Goal: Navigation & Orientation: Find specific page/section

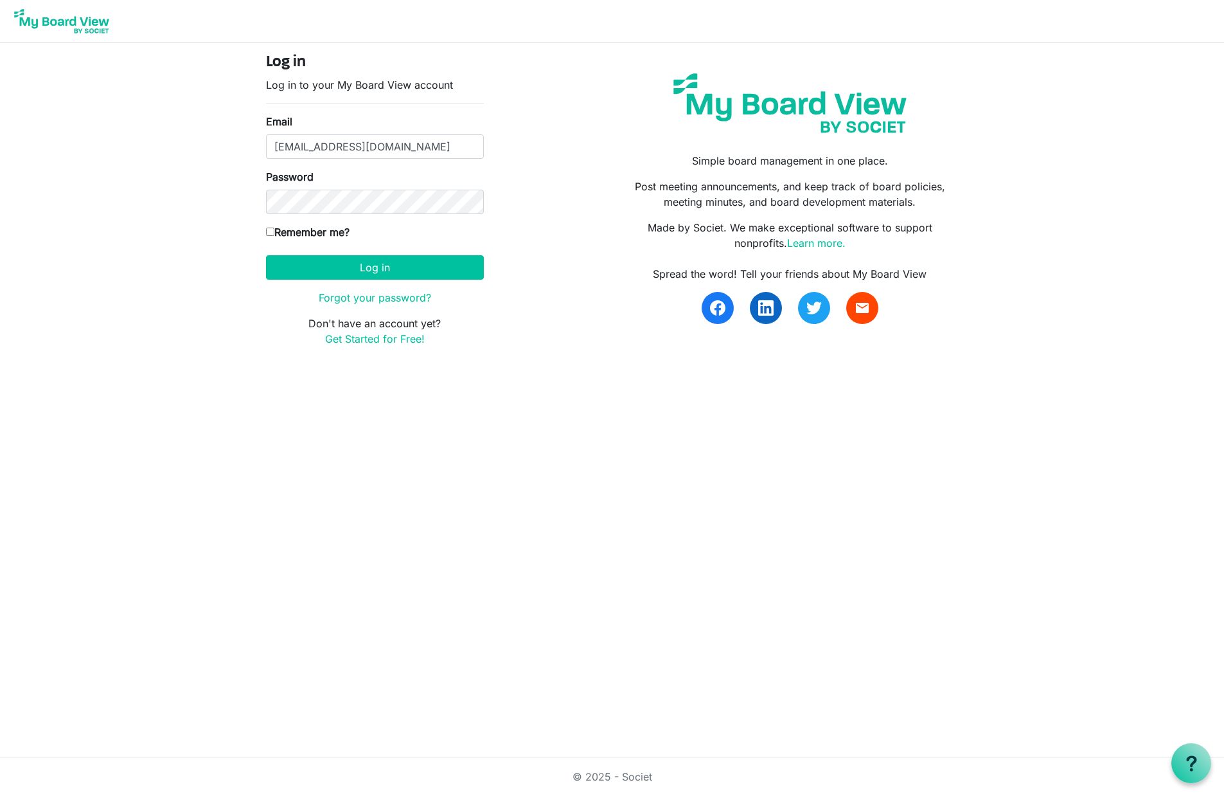
type input "[EMAIL_ADDRESS][DOMAIN_NAME]"
click at [270, 232] on input "Remember me?" at bounding box center [270, 232] width 8 height 8
checkbox input "true"
click at [412, 274] on button "Log in" at bounding box center [375, 267] width 218 height 24
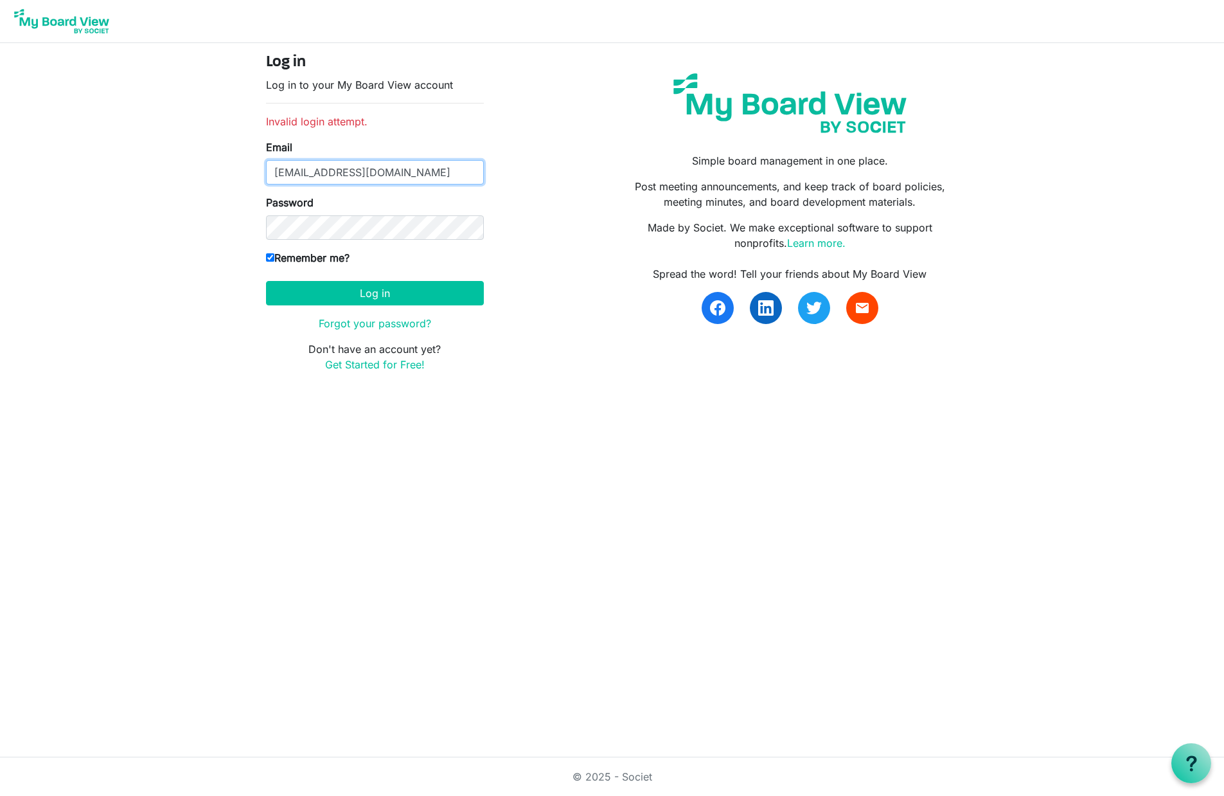
drag, startPoint x: 425, startPoint y: 168, endPoint x: 166, endPoint y: 164, distance: 259.7
click at [166, 164] on body "Log in Log in to your My Board View account Invalid login attempt. Email dmanci…" at bounding box center [612, 196] width 1224 height 393
type input "docmancina@gmail.com"
click at [366, 305] on form "Log in Log in to your My Board View account Invalid login attempt. Email docman…" at bounding box center [375, 212] width 218 height 319
click at [367, 299] on button "Log in" at bounding box center [375, 293] width 218 height 24
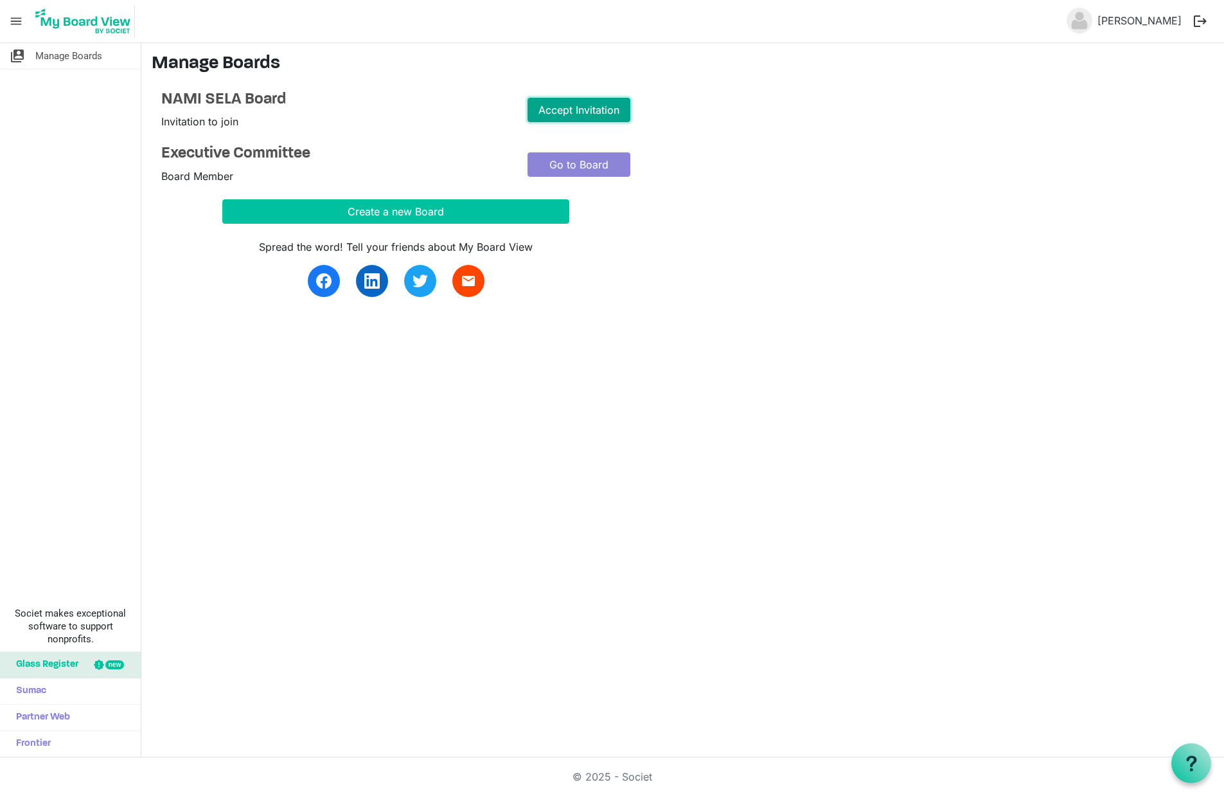
click at [589, 108] on link "Accept Invitation" at bounding box center [579, 110] width 103 height 24
click at [581, 161] on link "Go to Board" at bounding box center [579, 164] width 103 height 24
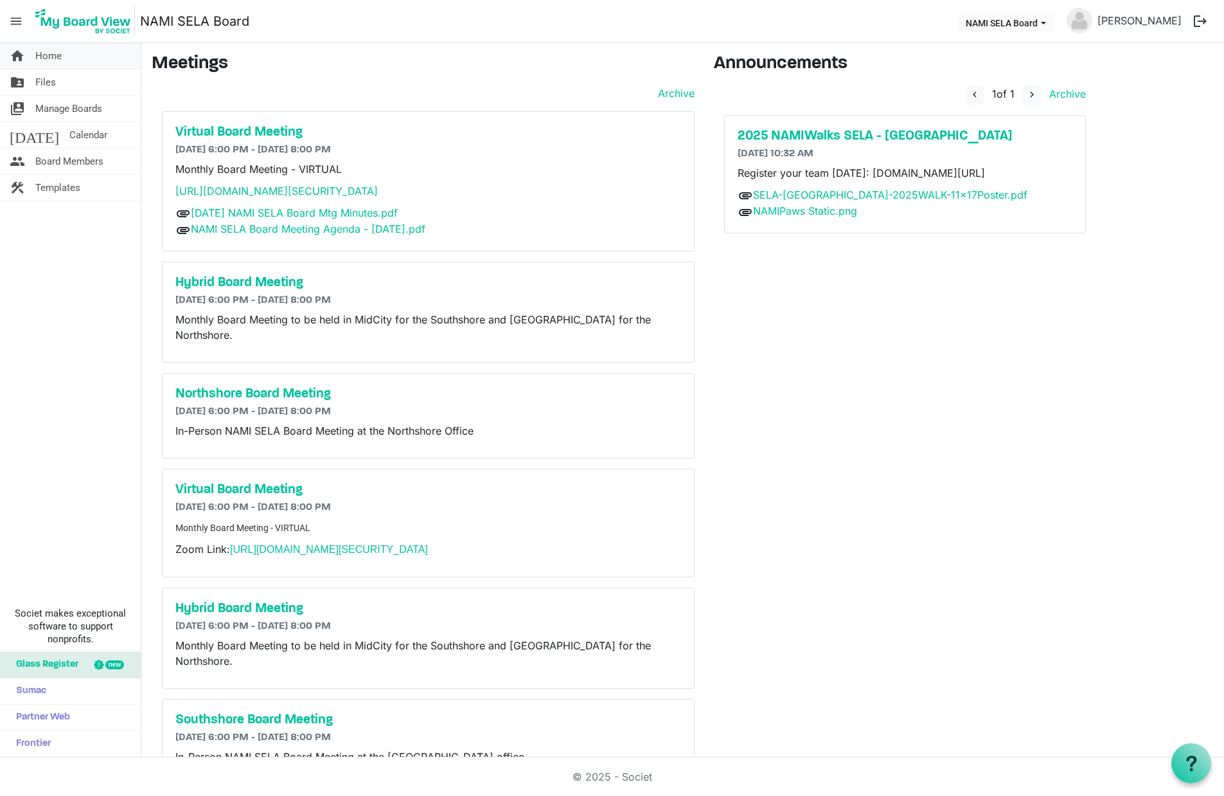
click at [45, 57] on span "Home" at bounding box center [48, 56] width 26 height 26
click at [51, 59] on span "Home" at bounding box center [48, 56] width 26 height 26
click at [69, 133] on span "Calendar" at bounding box center [88, 135] width 38 height 26
click at [48, 170] on span "Board Members" at bounding box center [69, 161] width 68 height 26
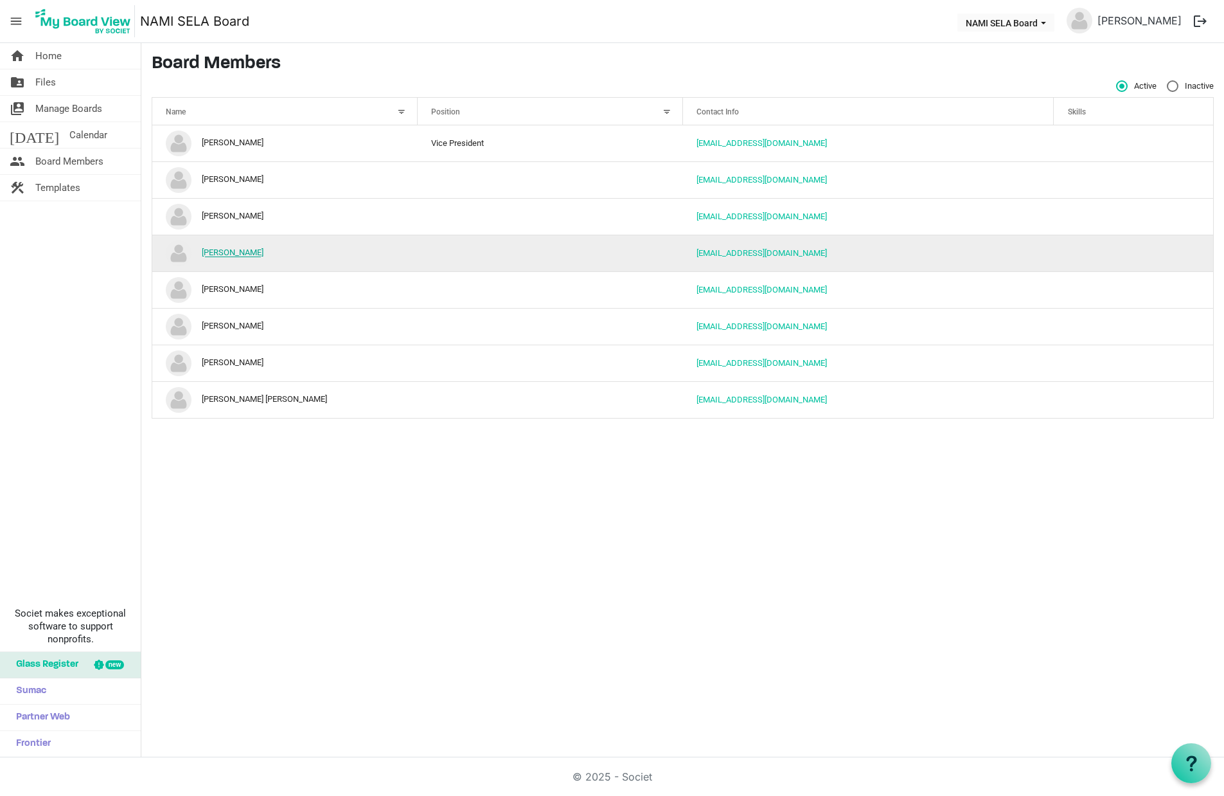
click at [233, 251] on link "[PERSON_NAME]" at bounding box center [233, 253] width 62 height 10
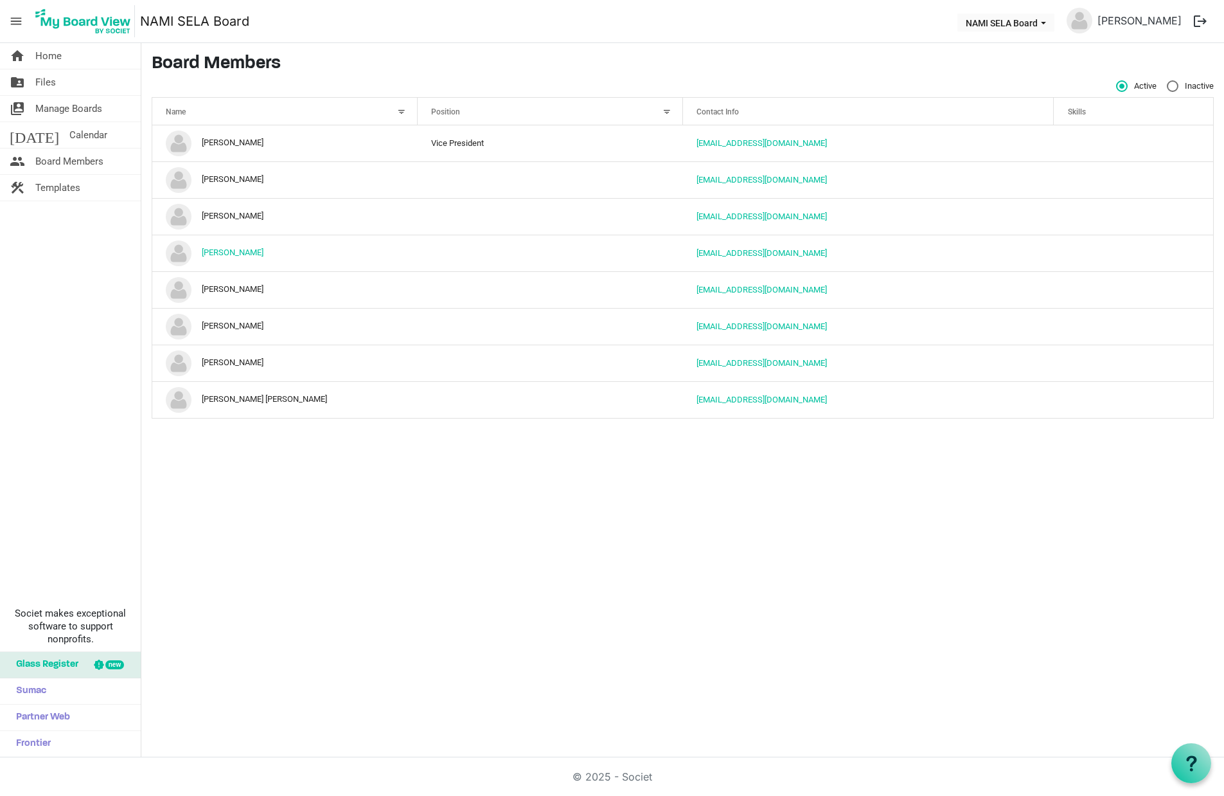
click at [48, 84] on span "Files" at bounding box center [45, 82] width 21 height 26
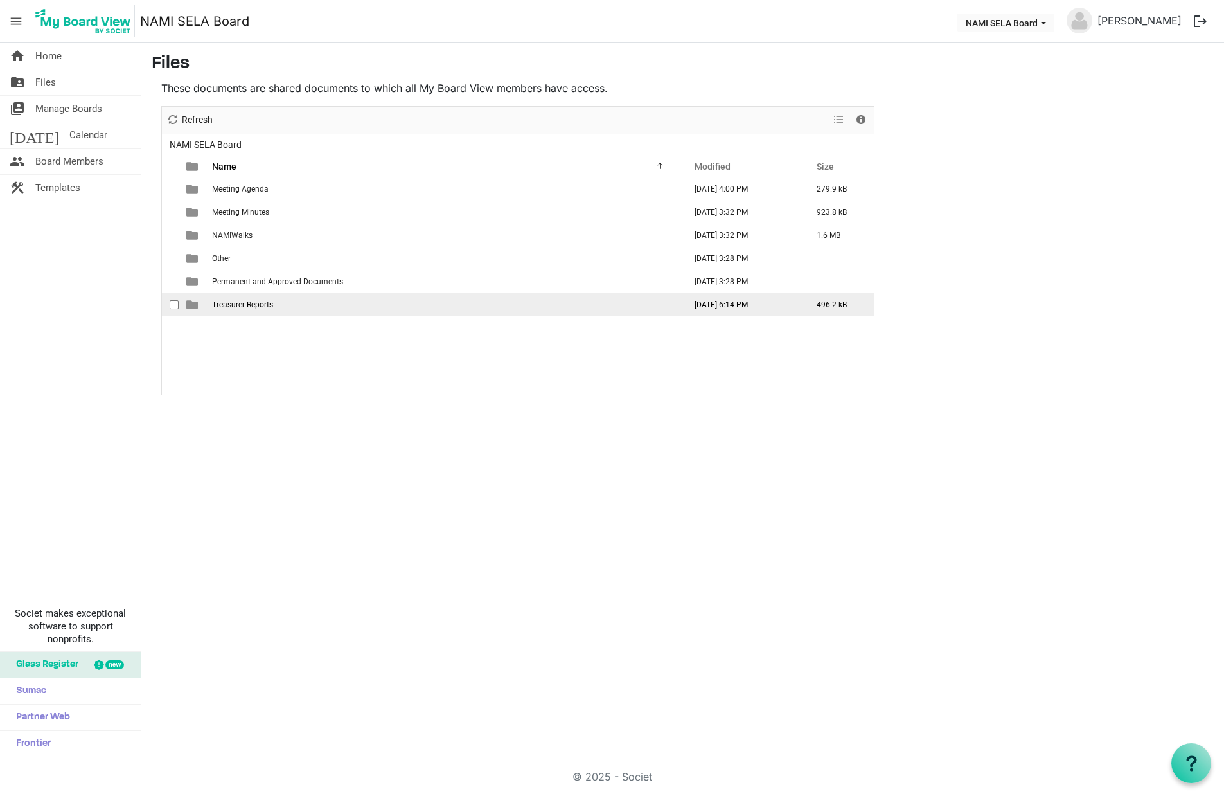
click at [253, 302] on span "Treasurer Reports" at bounding box center [242, 304] width 61 height 9
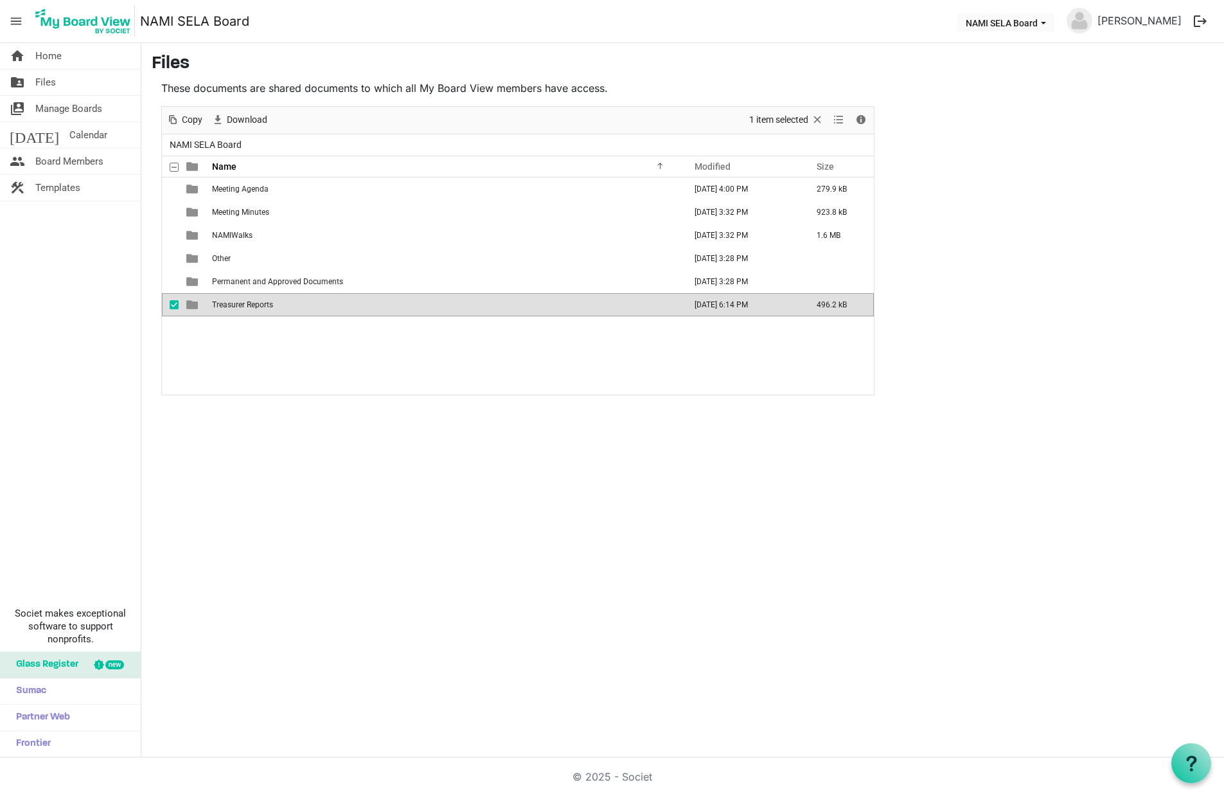
click at [253, 302] on span "Treasurer Reports" at bounding box center [242, 304] width 61 height 9
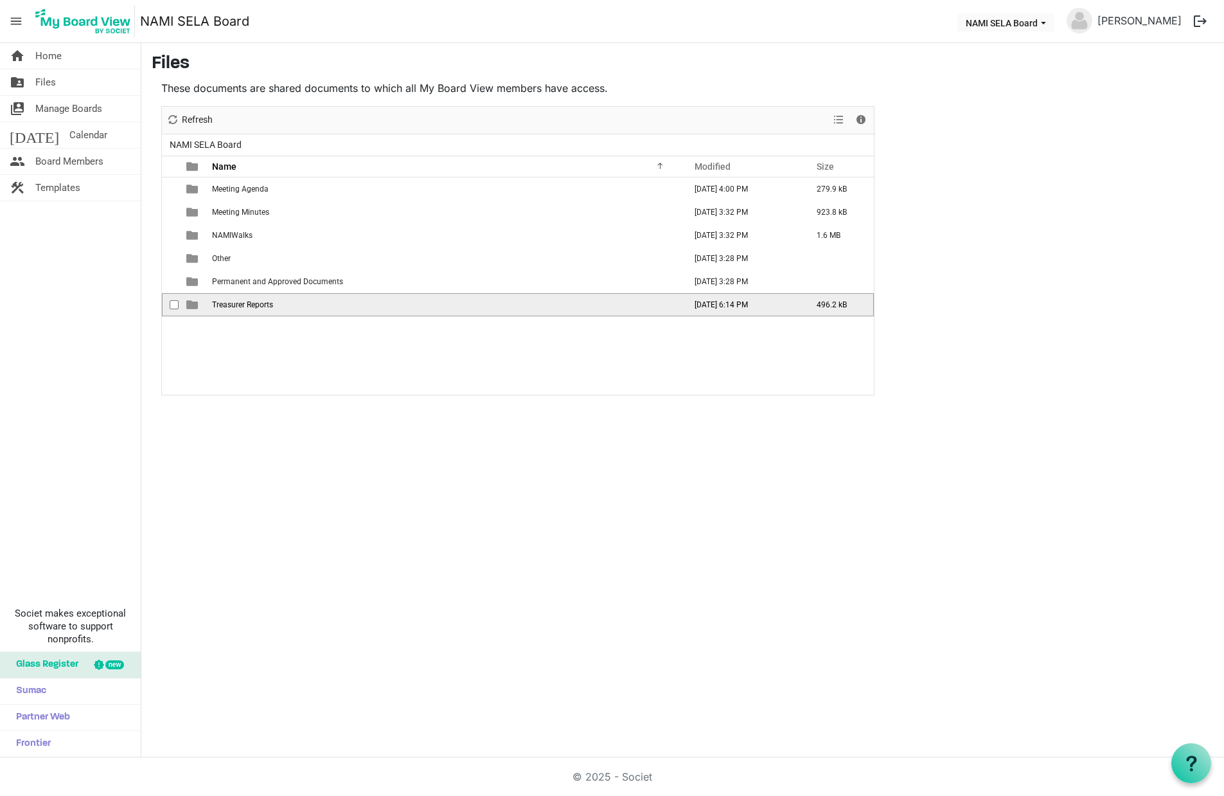
click at [253, 302] on span "Treasurer Reports" at bounding box center [242, 304] width 61 height 9
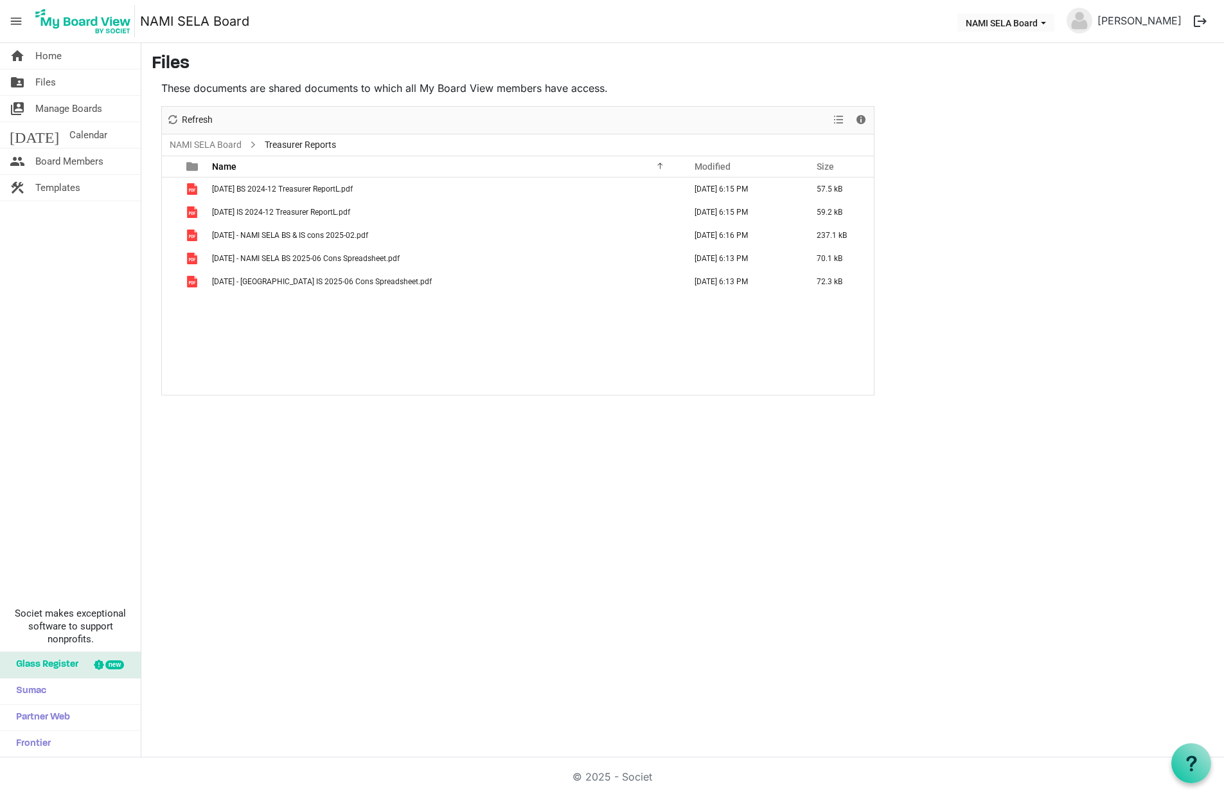
click at [512, 368] on div "2024-12-01 BS 2024-12 Treasurer ReportL.pdf August 12, 2025 6:15 PM 57.5 kB 202…" at bounding box center [518, 285] width 712 height 217
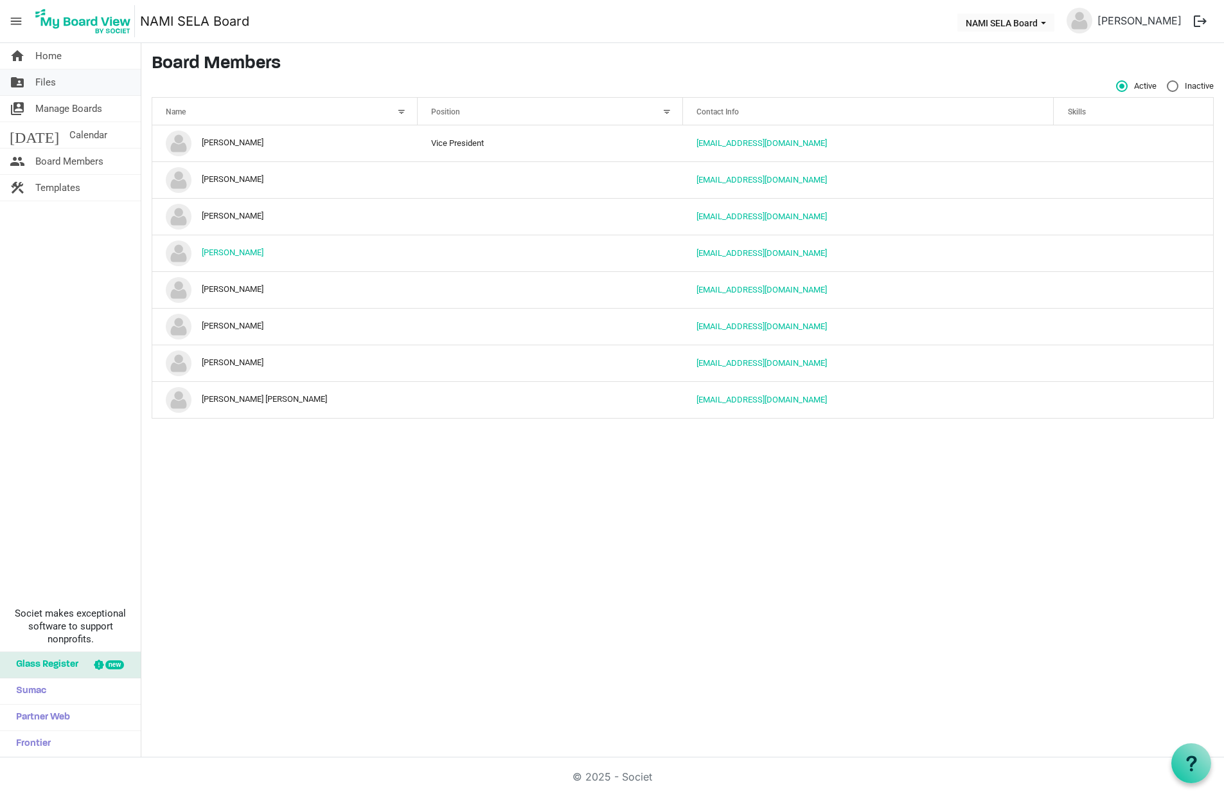
click at [51, 85] on span "Files" at bounding box center [45, 82] width 21 height 26
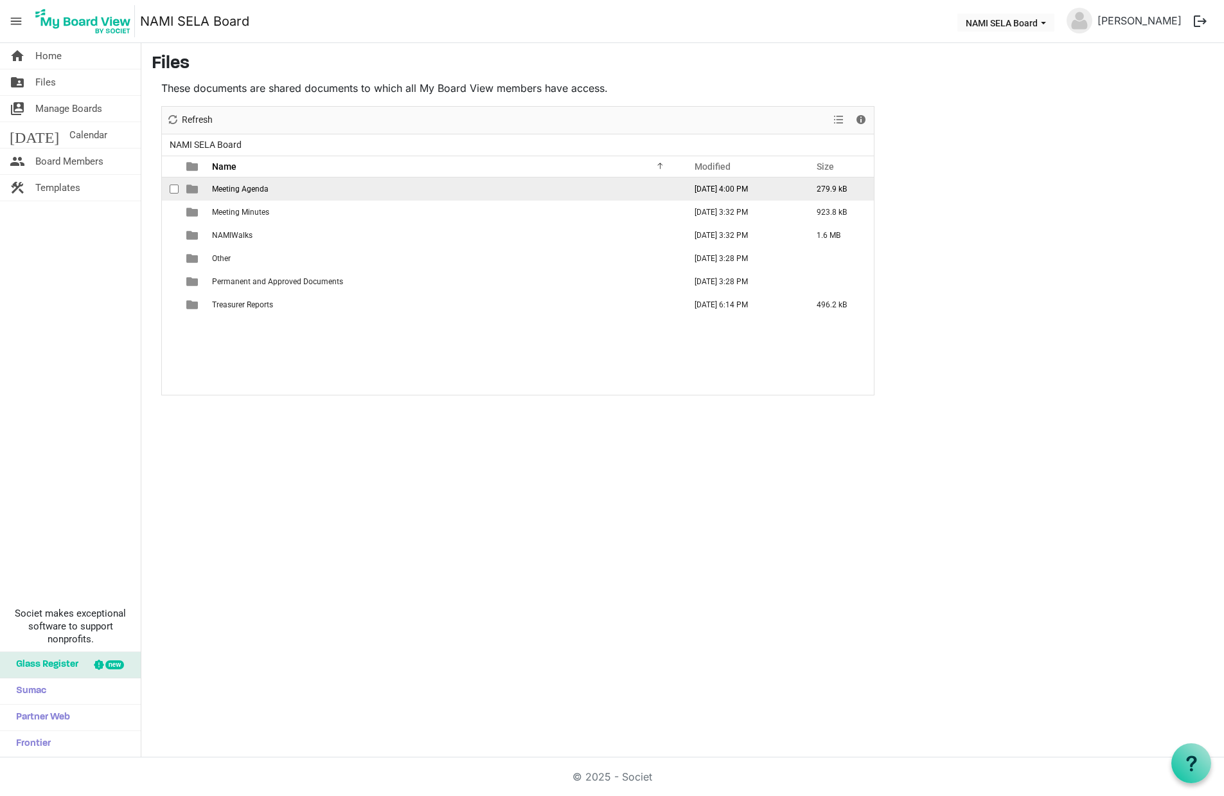
click at [247, 188] on span "Meeting Agenda" at bounding box center [240, 188] width 57 height 9
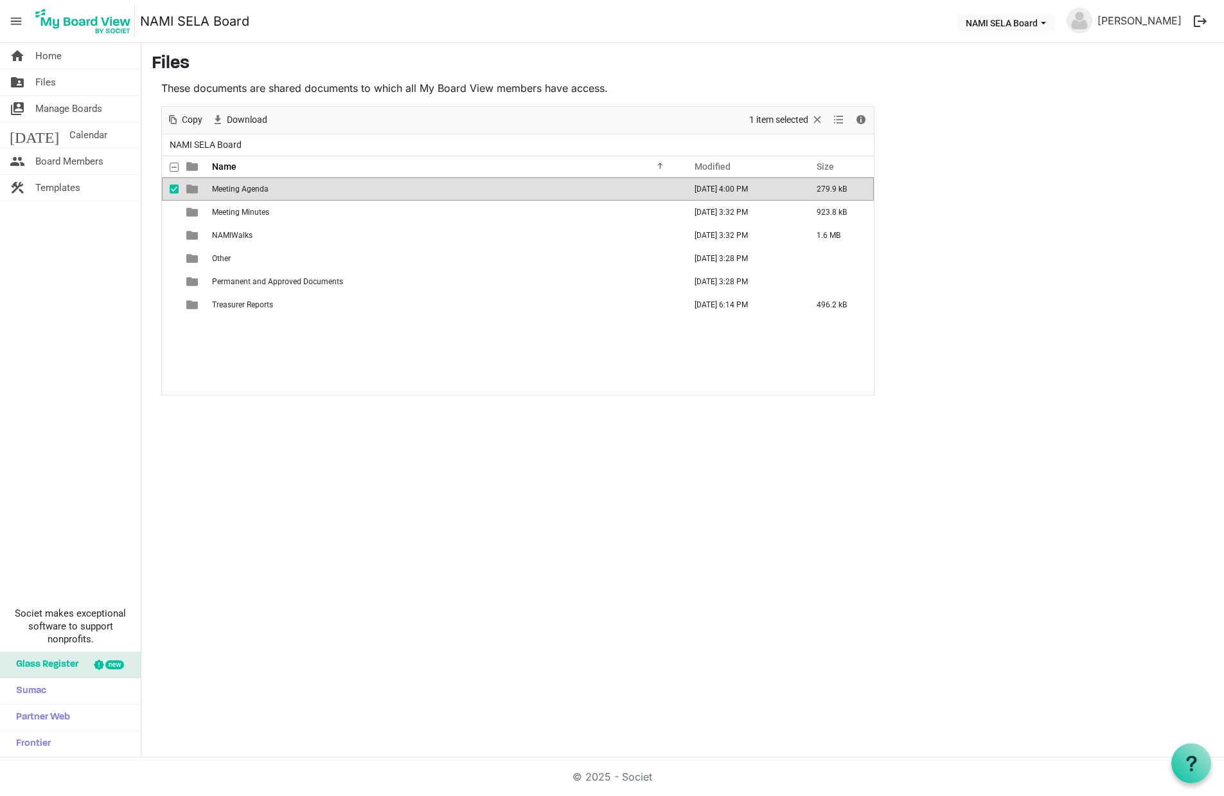
click at [247, 188] on span "Meeting Agenda" at bounding box center [240, 188] width 57 height 9
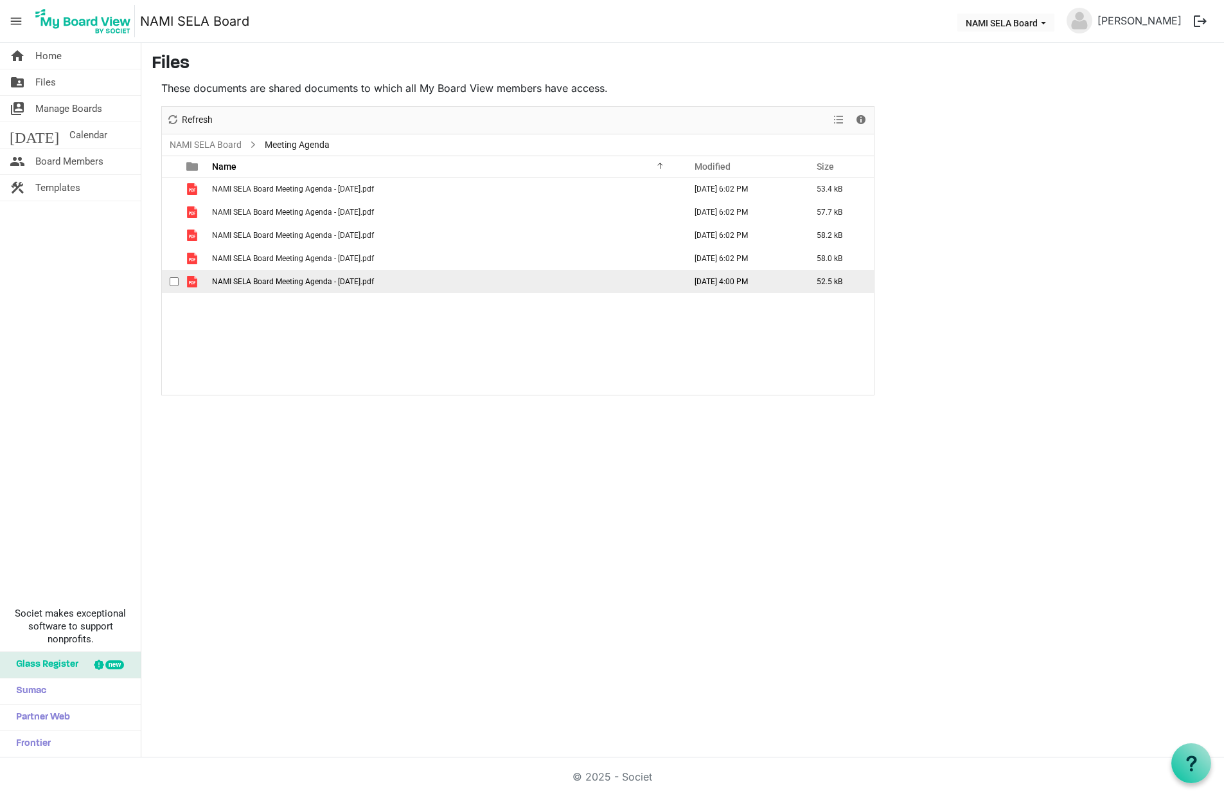
click at [314, 287] on td "NAMI SELA Board Meeting Agenda - [DATE].pdf" at bounding box center [444, 281] width 473 height 23
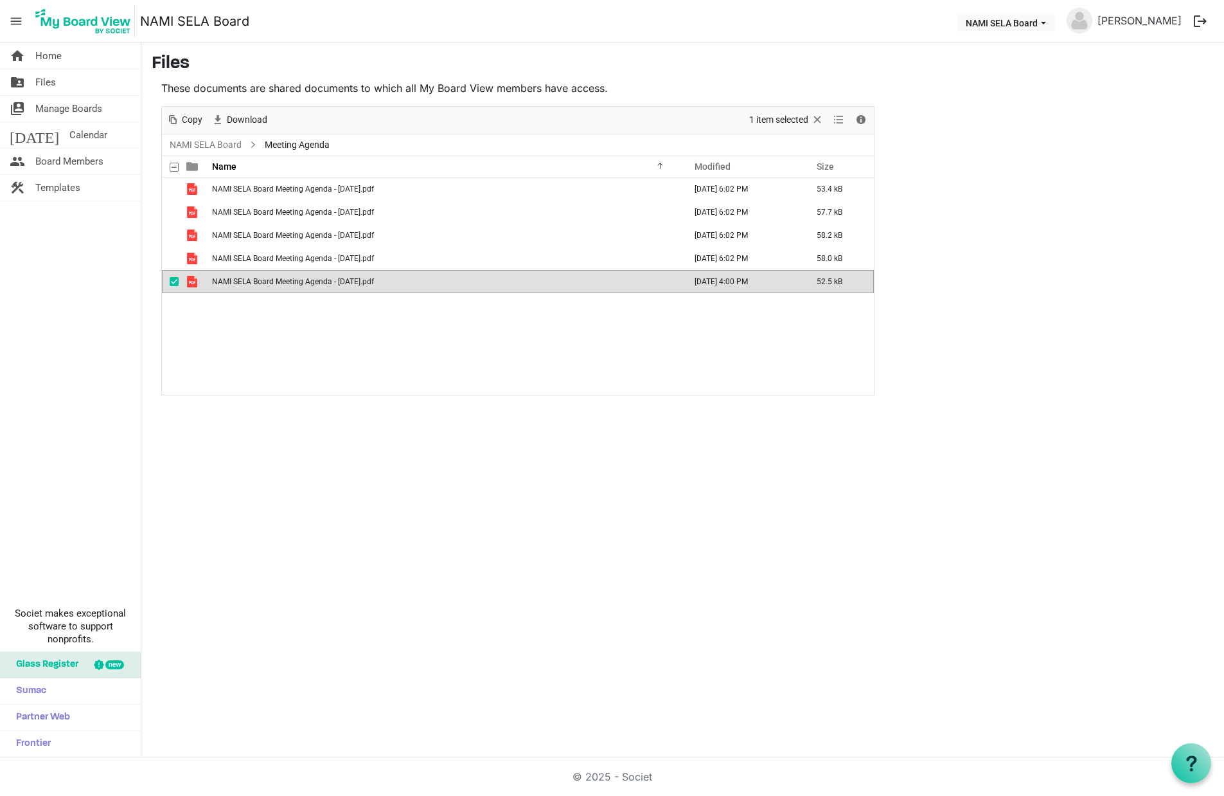
click at [314, 287] on td "NAMI SELA Board Meeting Agenda - [DATE].pdf" at bounding box center [444, 281] width 473 height 23
click at [314, 282] on span "NAMI SELA Board Meeting Agenda - [DATE].pdf" at bounding box center [293, 281] width 162 height 9
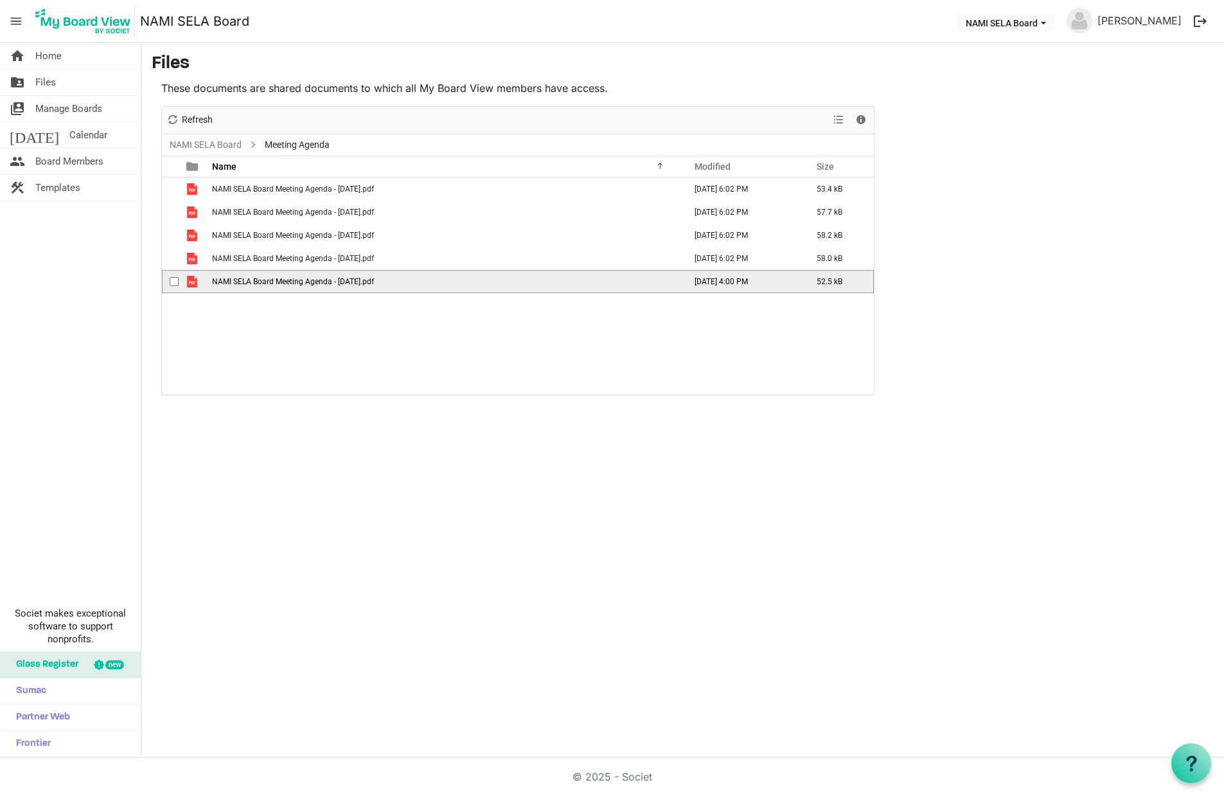
click at [314, 282] on span "NAMI SELA Board Meeting Agenda - [DATE].pdf" at bounding box center [293, 281] width 162 height 9
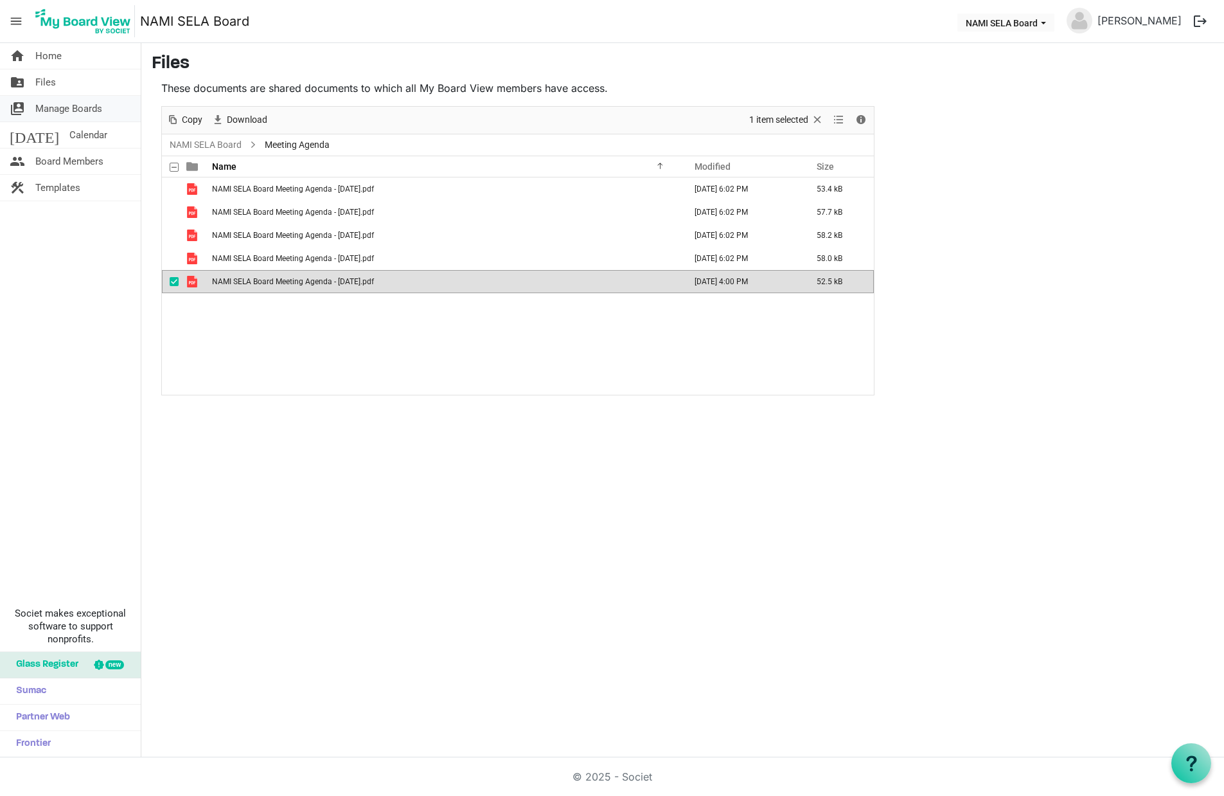
click at [55, 106] on span "Manage Boards" at bounding box center [68, 109] width 67 height 26
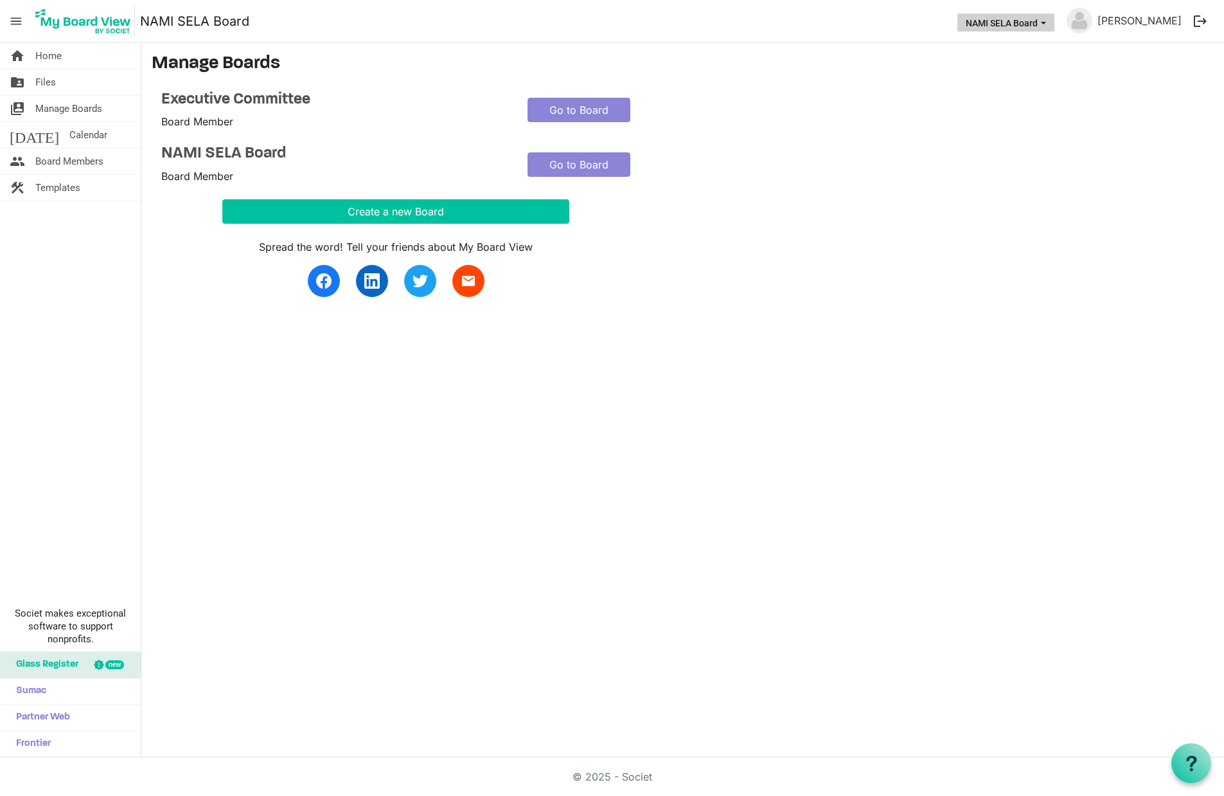
click at [1050, 23] on span "NAMI SELA Board dropdownbutton" at bounding box center [1044, 23] width 12 height 5
click at [1044, 46] on li "Executive Committee" at bounding box center [1024, 48] width 104 height 23
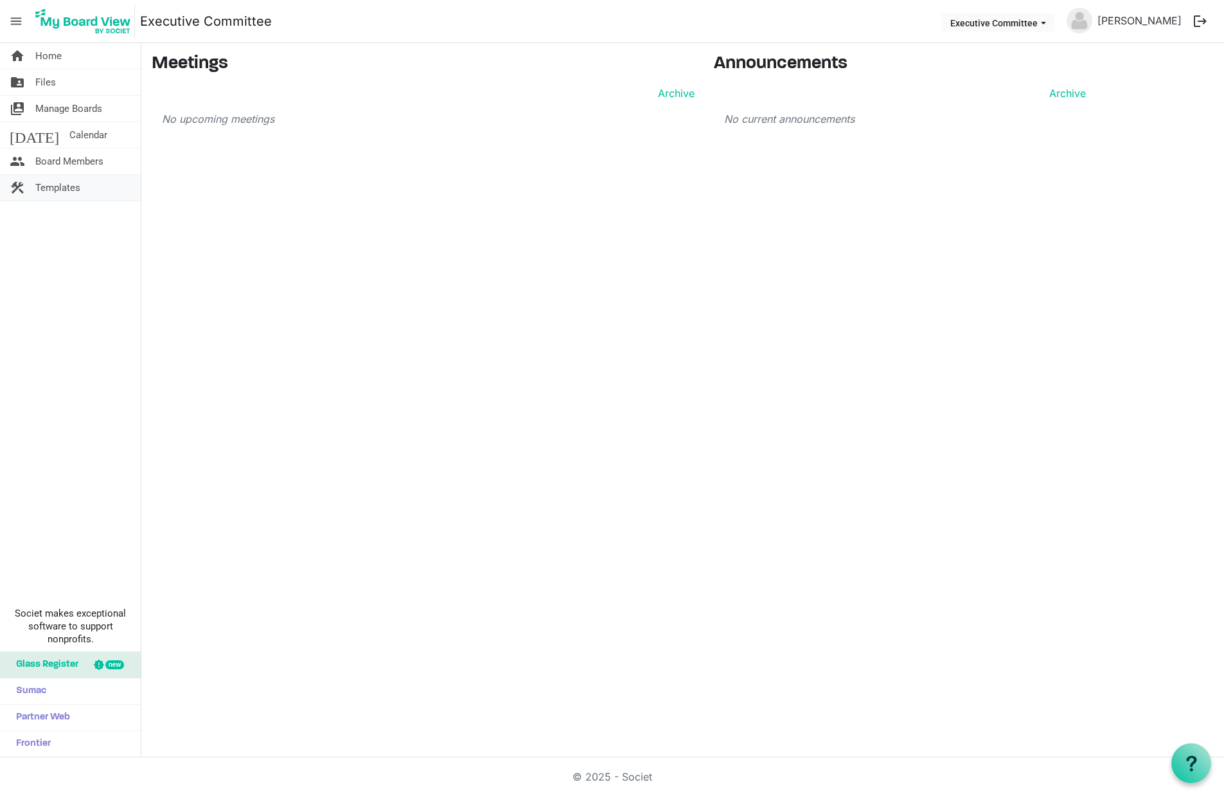
click at [67, 186] on span "Templates" at bounding box center [57, 188] width 45 height 26
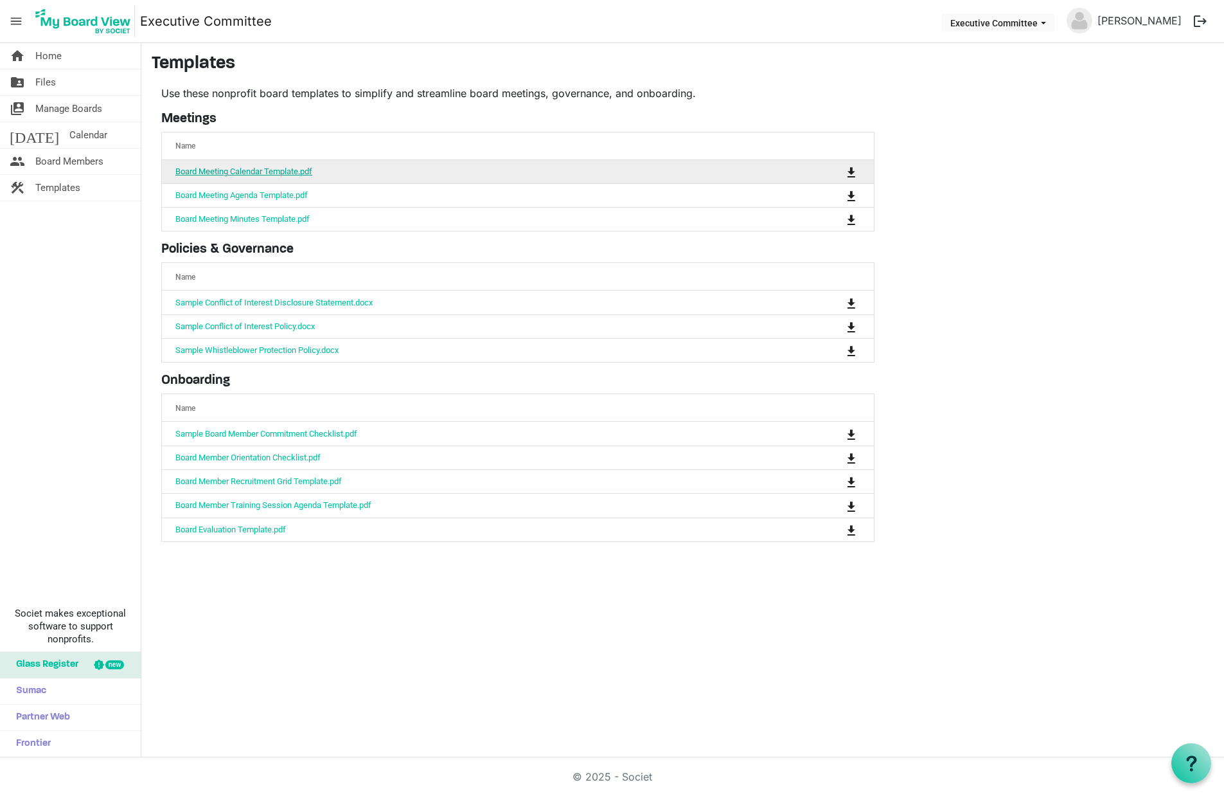
click at [273, 170] on link "Board Meeting Calendar Template.pdf" at bounding box center [243, 171] width 137 height 10
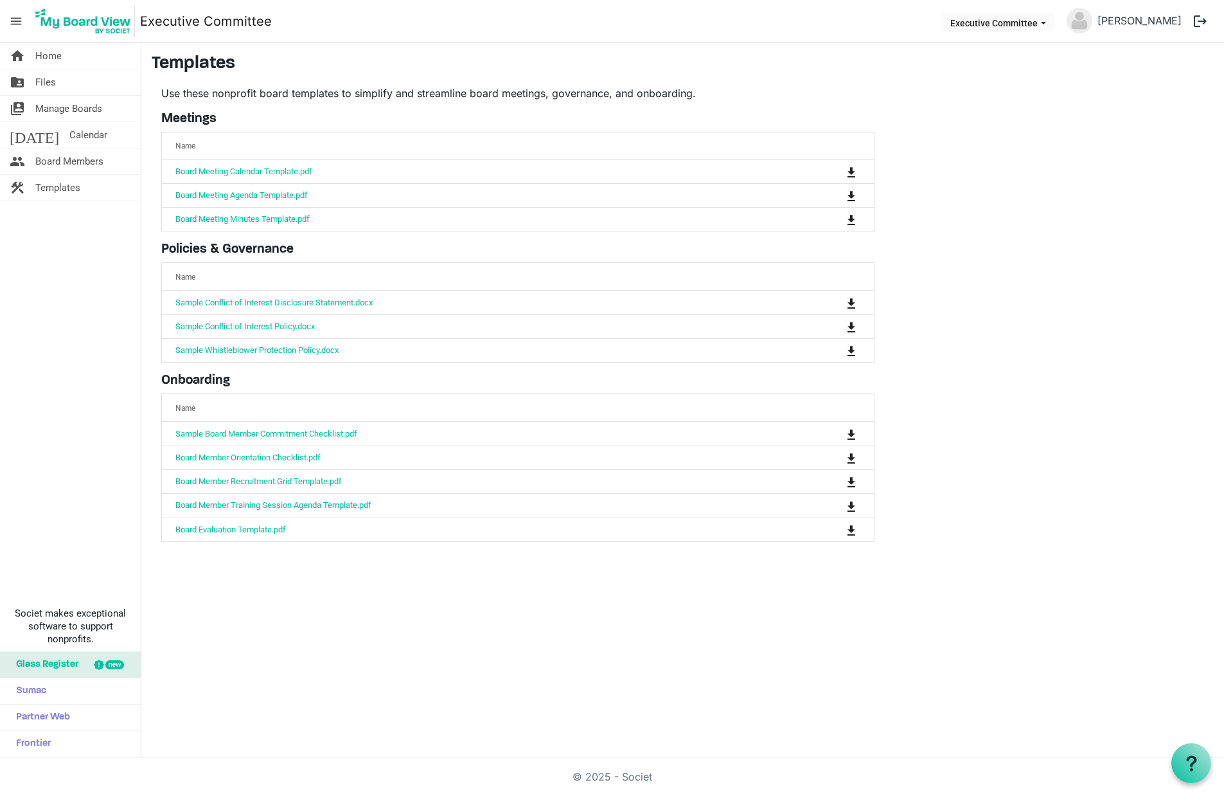
click at [1017, 552] on main "Templates Use these nonprofit board templates to simplify and streamline board …" at bounding box center [682, 302] width 1083 height 519
click at [46, 57] on span "Home" at bounding box center [48, 56] width 26 height 26
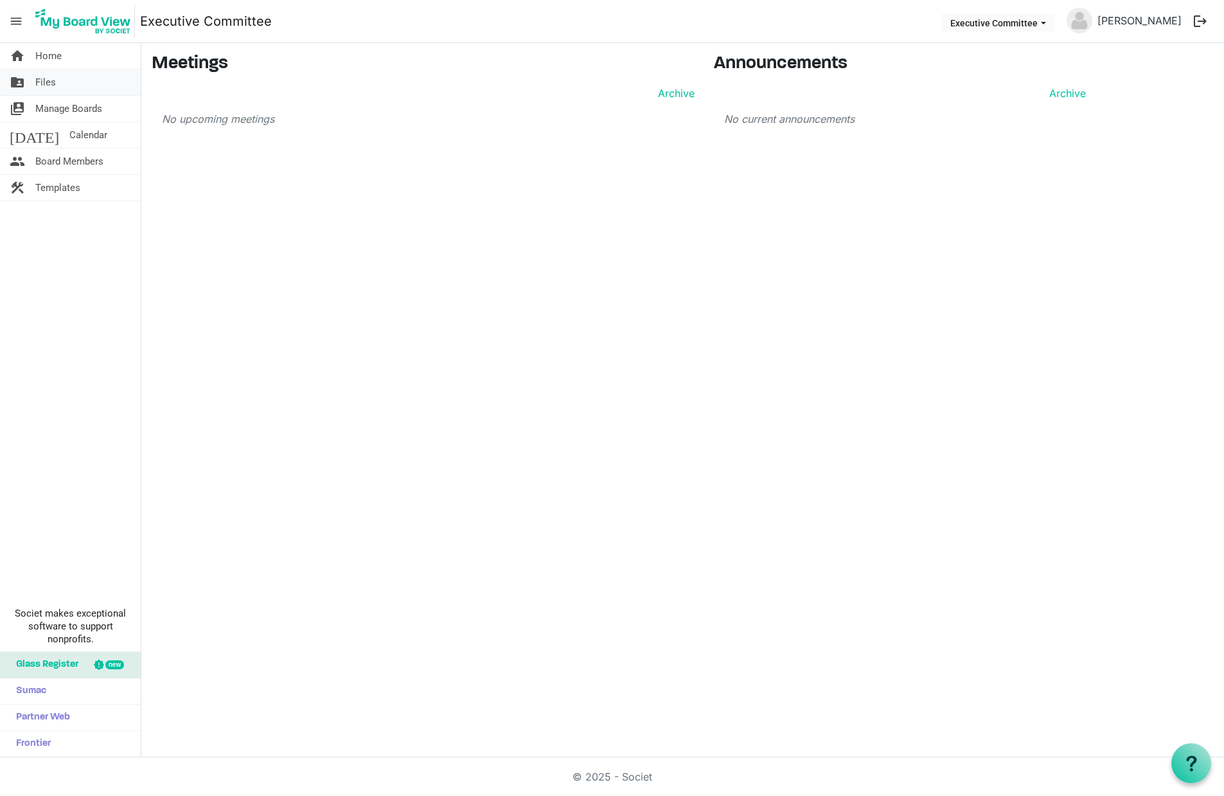
click at [36, 80] on span "Files" at bounding box center [45, 82] width 21 height 26
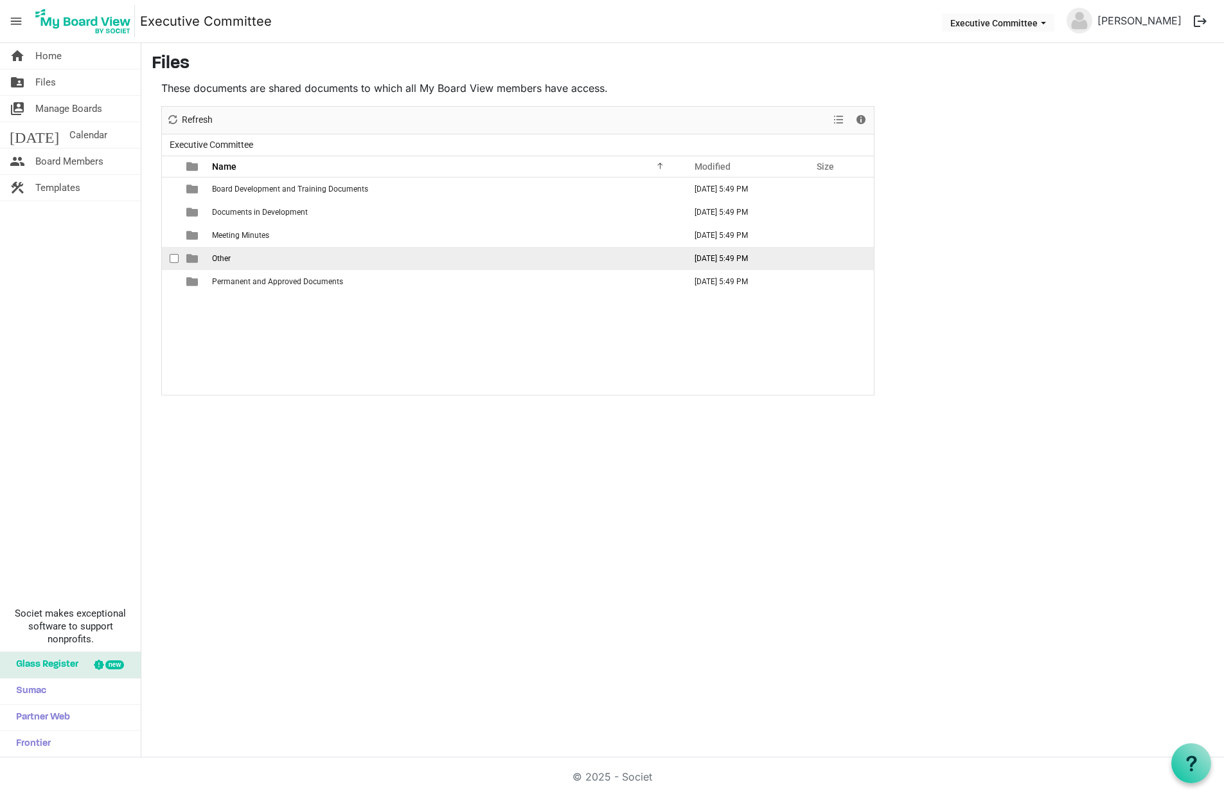
click at [219, 256] on span "Other" at bounding box center [221, 258] width 19 height 9
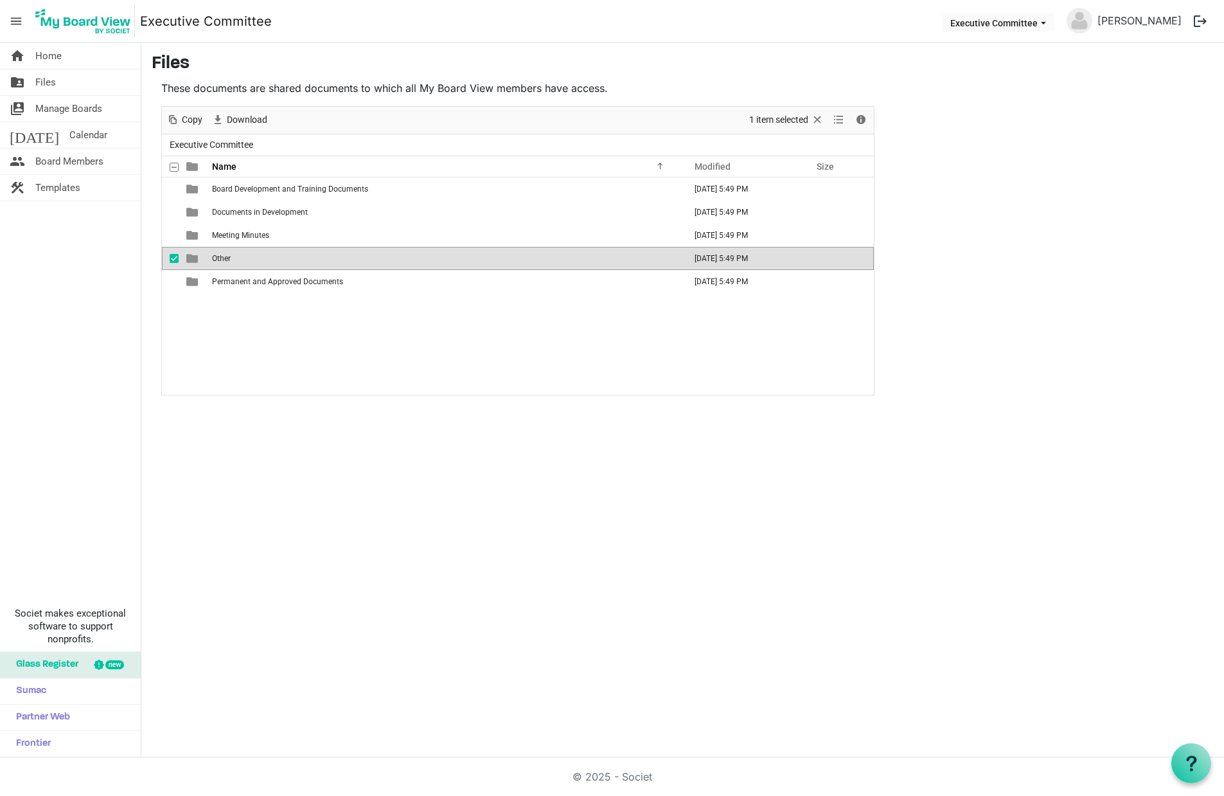
click at [219, 256] on span "Other" at bounding box center [221, 258] width 19 height 9
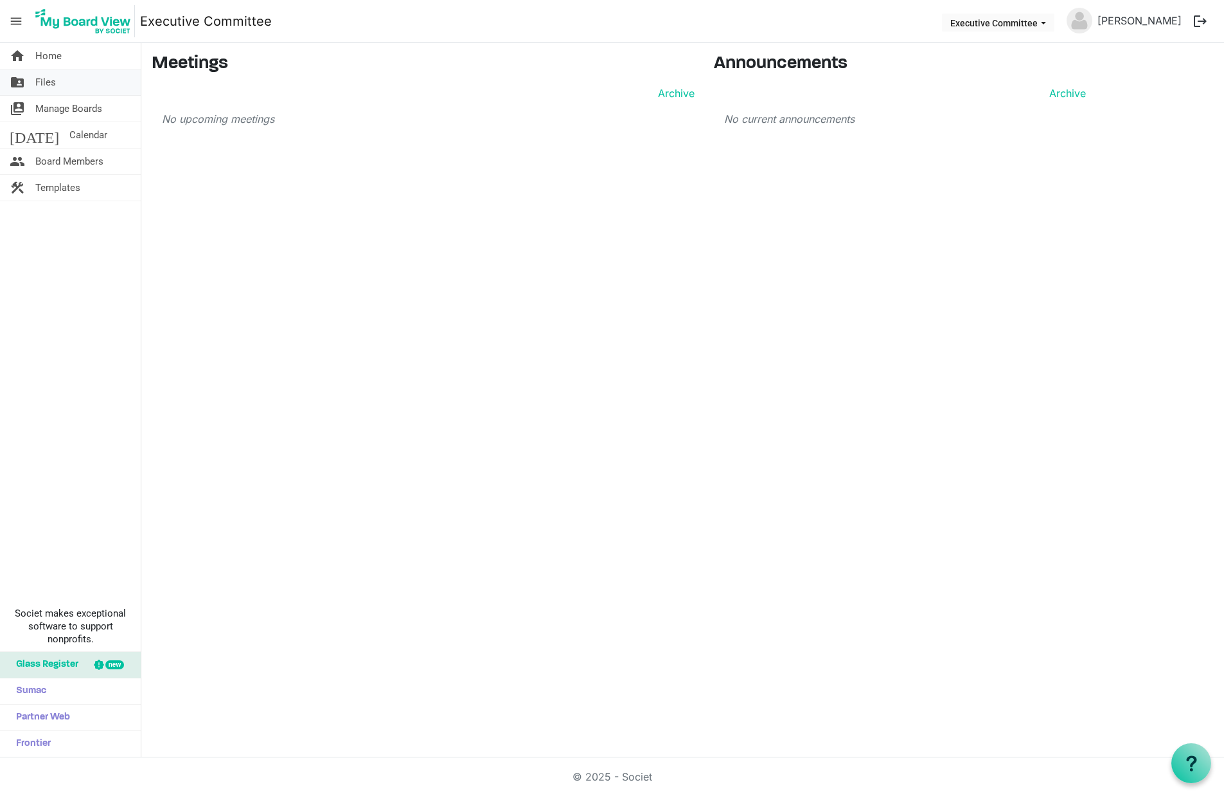
click at [57, 84] on link "folder_shared Files" at bounding box center [70, 82] width 141 height 26
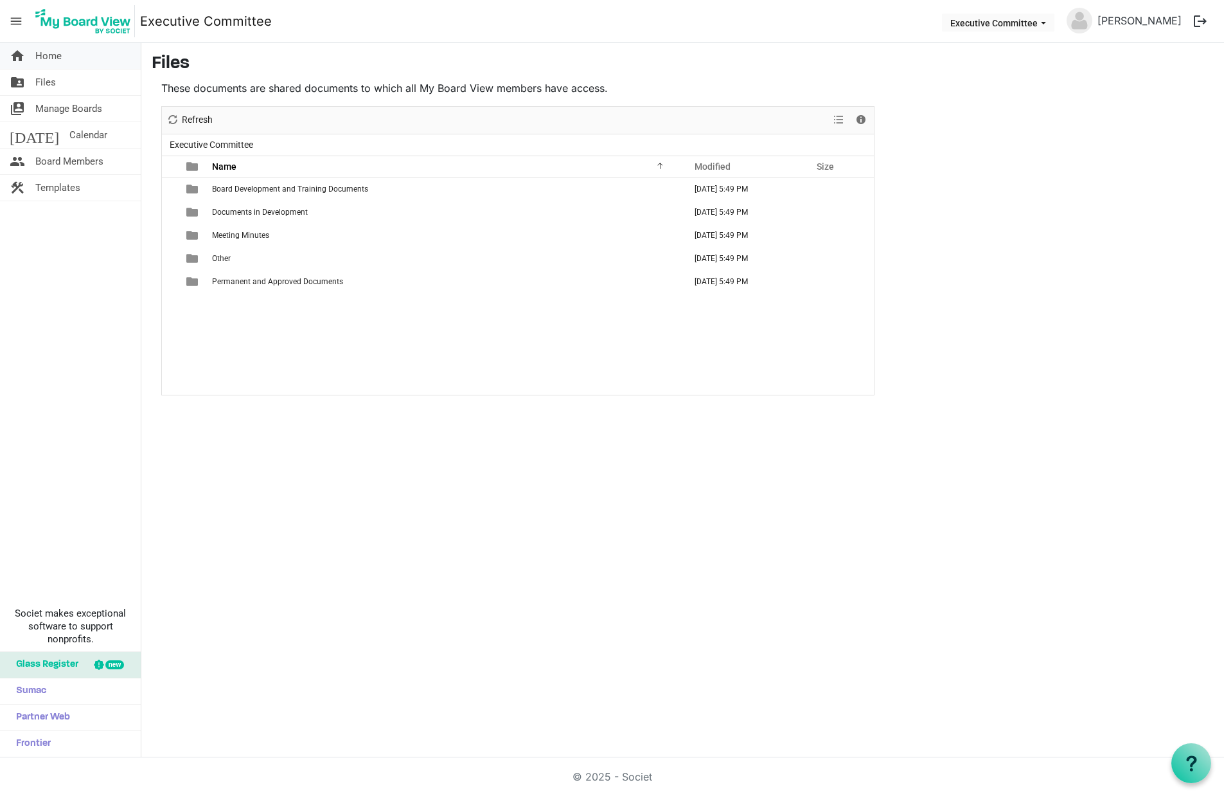
click at [50, 57] on span "Home" at bounding box center [48, 56] width 26 height 26
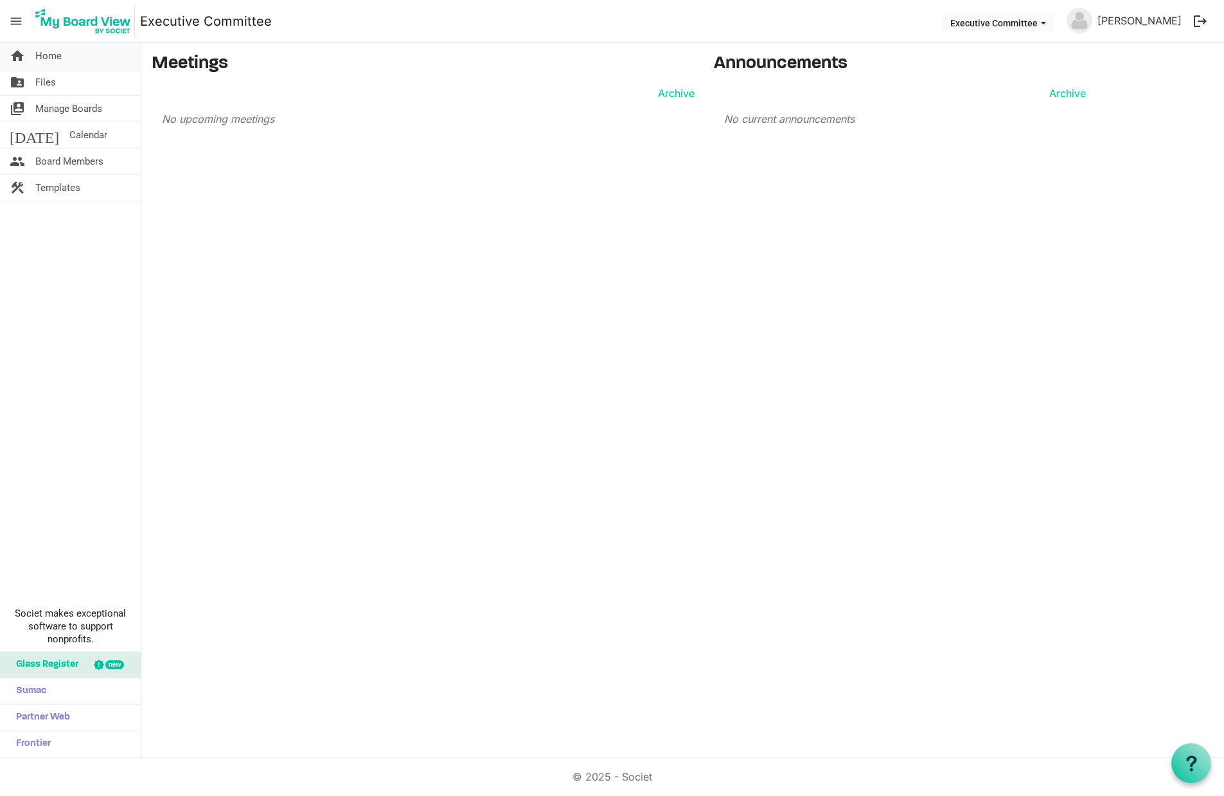
click at [55, 57] on span "Home" at bounding box center [48, 56] width 26 height 26
click at [51, 82] on span "Files" at bounding box center [45, 82] width 21 height 26
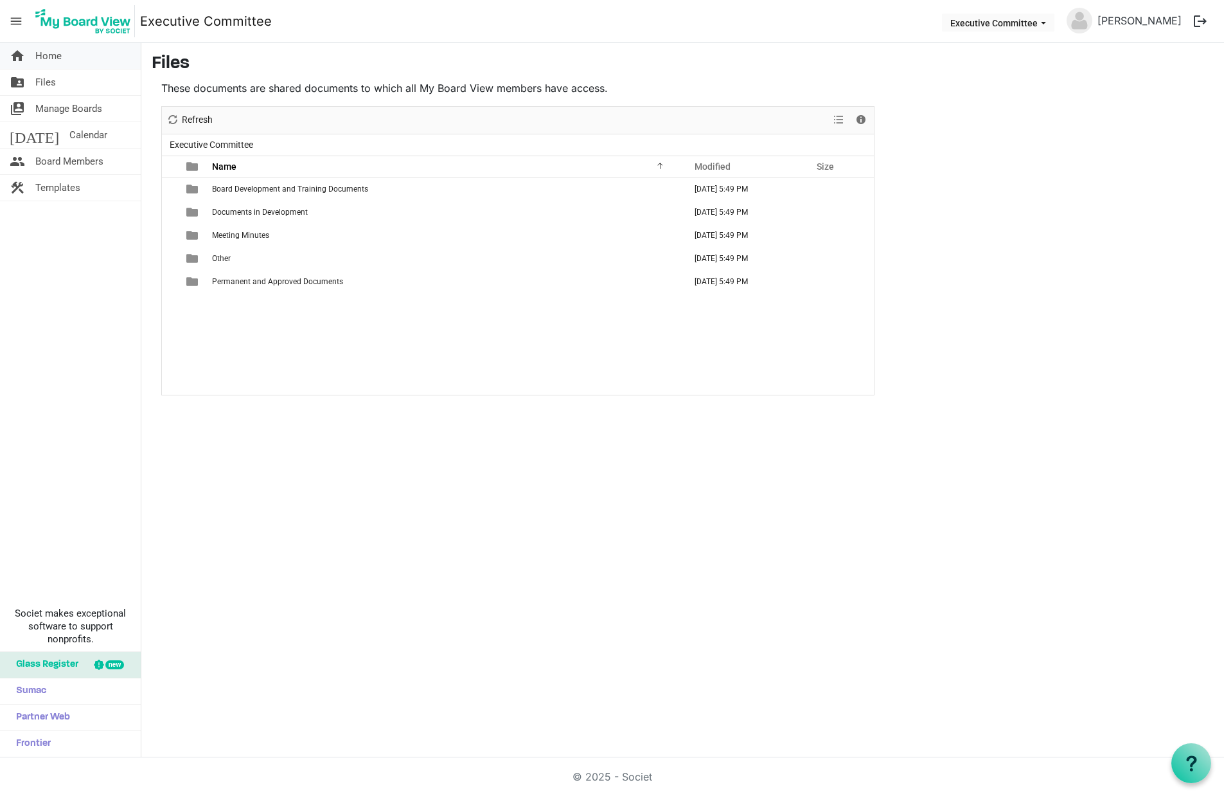
click at [53, 60] on span "Home" at bounding box center [48, 56] width 26 height 26
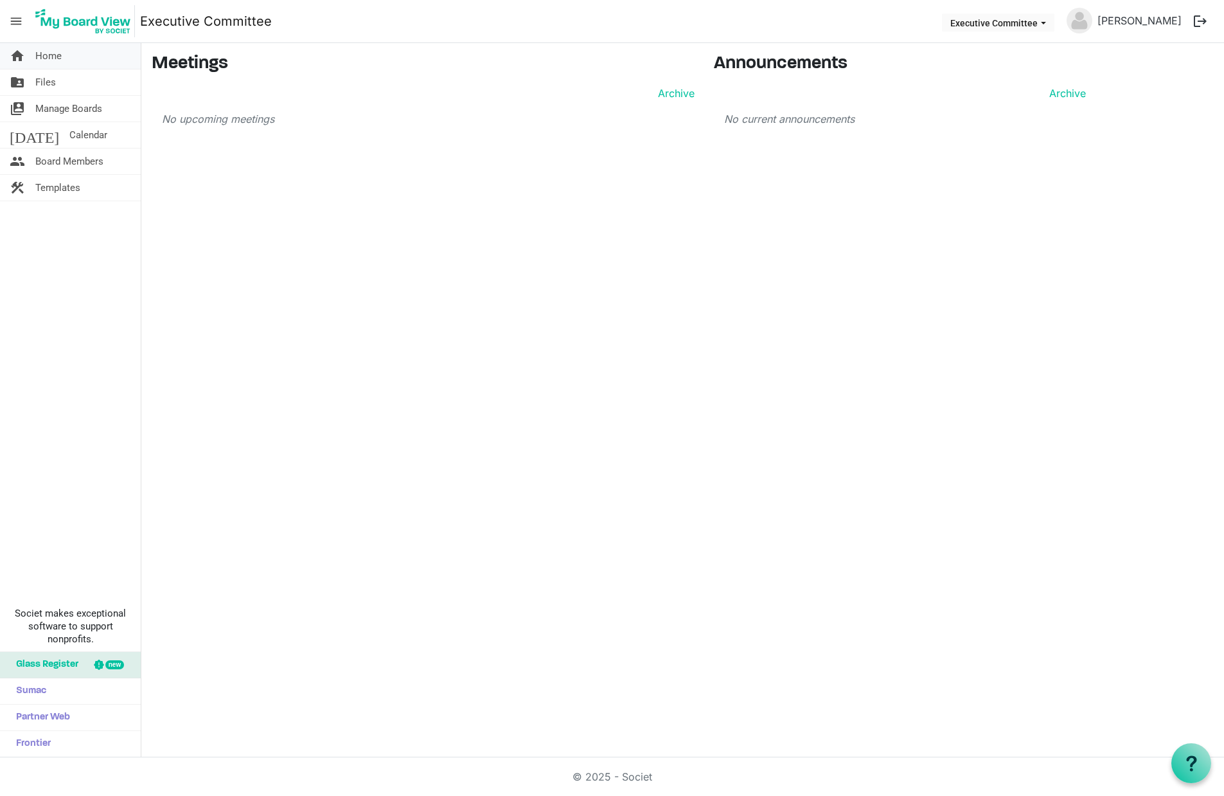
click at [44, 50] on span "Home" at bounding box center [48, 56] width 26 height 26
click at [1050, 22] on span "Executive Committee dropdownbutton" at bounding box center [1044, 23] width 12 height 5
click at [1029, 71] on li "NAMI SELA Board" at bounding box center [1012, 71] width 104 height 23
